Goal: Information Seeking & Learning: Learn about a topic

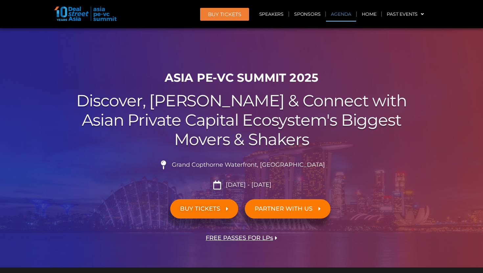
click at [343, 14] on link "Agenda" at bounding box center [341, 14] width 30 height 15
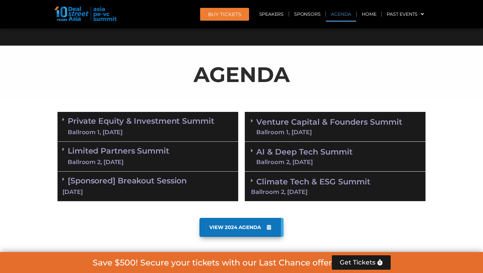
scroll to position [343, 0]
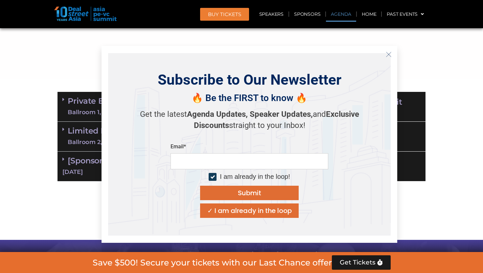
click at [391, 52] on icon "Close" at bounding box center [389, 55] width 6 height 6
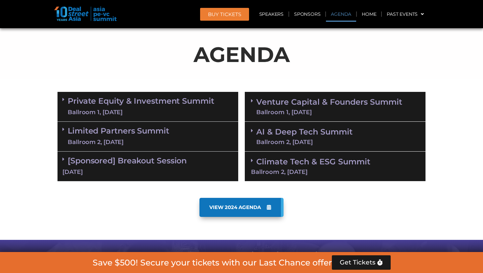
click at [198, 106] on link "Private Equity & Investment Summit Ballroom 1, [DATE]" at bounding box center [141, 107] width 147 height 20
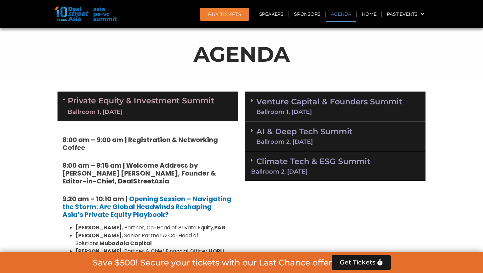
scroll to position [397, 0]
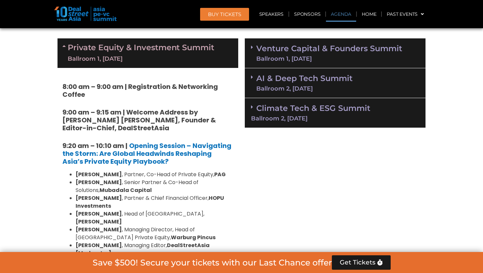
click at [294, 60] on div "Ballroom 1, [DATE]" at bounding box center [329, 59] width 146 height 6
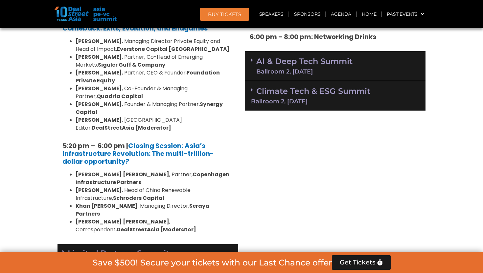
scroll to position [1264, 0]
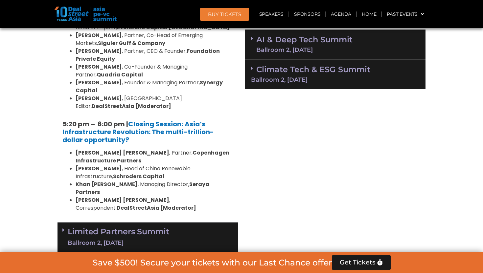
click at [173, 223] on div "Limited Partners [GEOGRAPHIC_DATA] 2, [DATE]" at bounding box center [148, 238] width 181 height 30
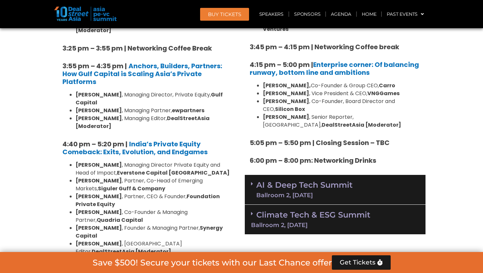
scroll to position [1117, 0]
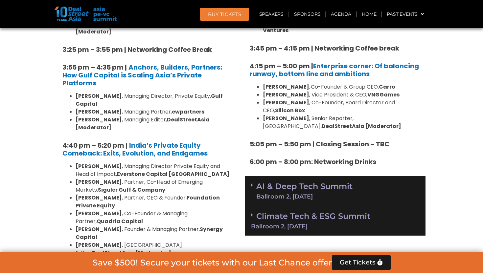
click at [290, 194] on div "Ballroom 2, [DATE]" at bounding box center [304, 197] width 96 height 6
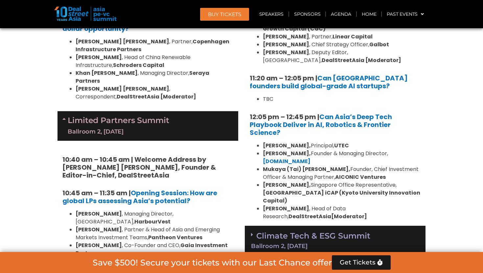
scroll to position [1472, 0]
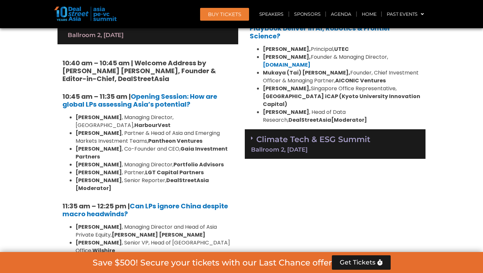
click at [303, 129] on div "Climate Tech & ESG Summit Ballroom 2, [DATE]" at bounding box center [335, 144] width 181 height 30
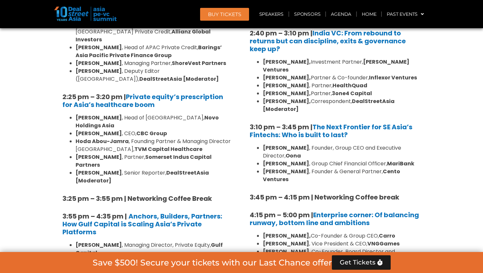
scroll to position [990, 0]
